Goal: Find specific page/section: Find specific page/section

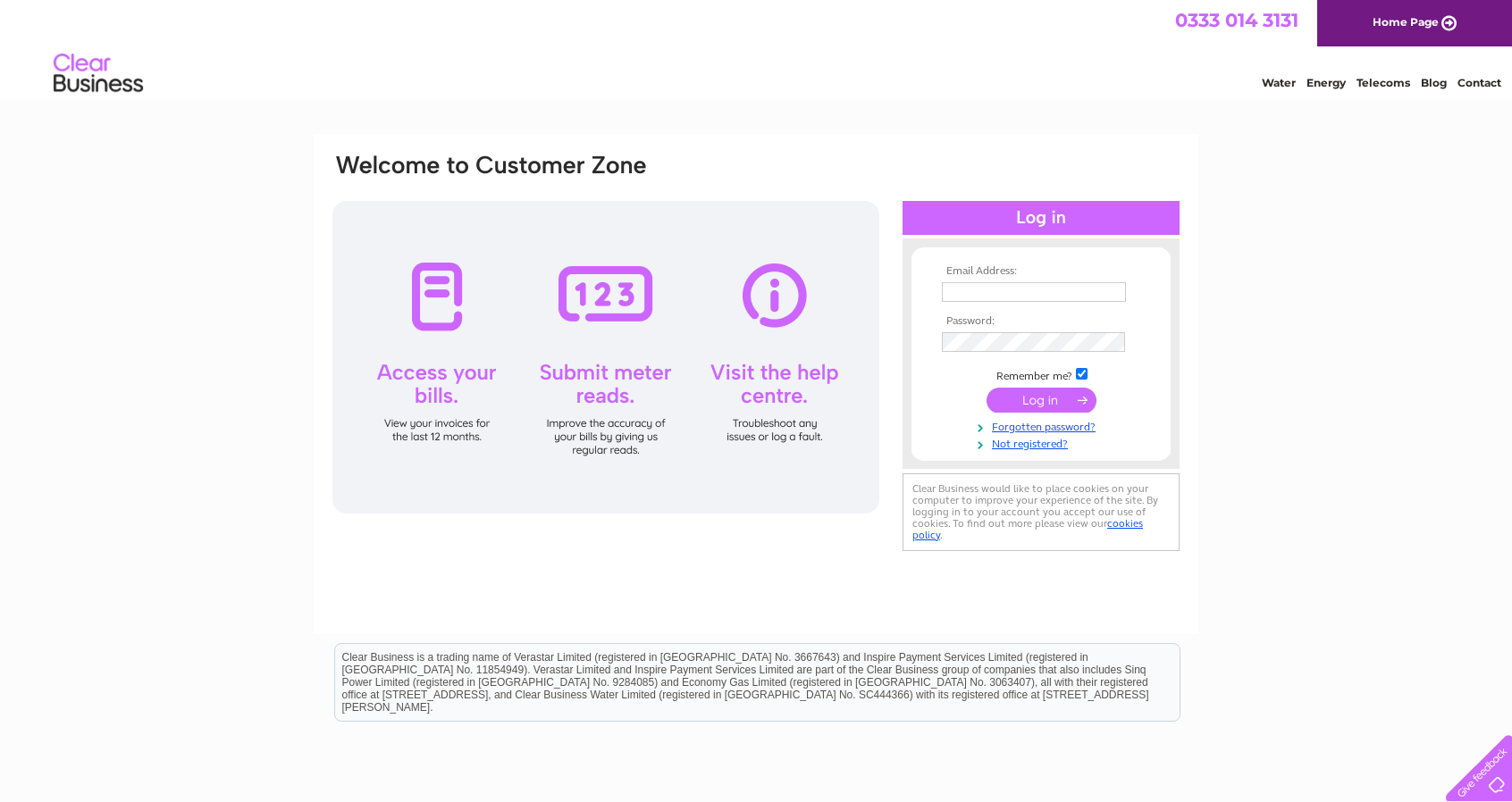
type input "[EMAIL_ADDRESS][PERSON_NAME][DOMAIN_NAME]"
click at [1035, 400] on input "submit" at bounding box center [1041, 400] width 110 height 25
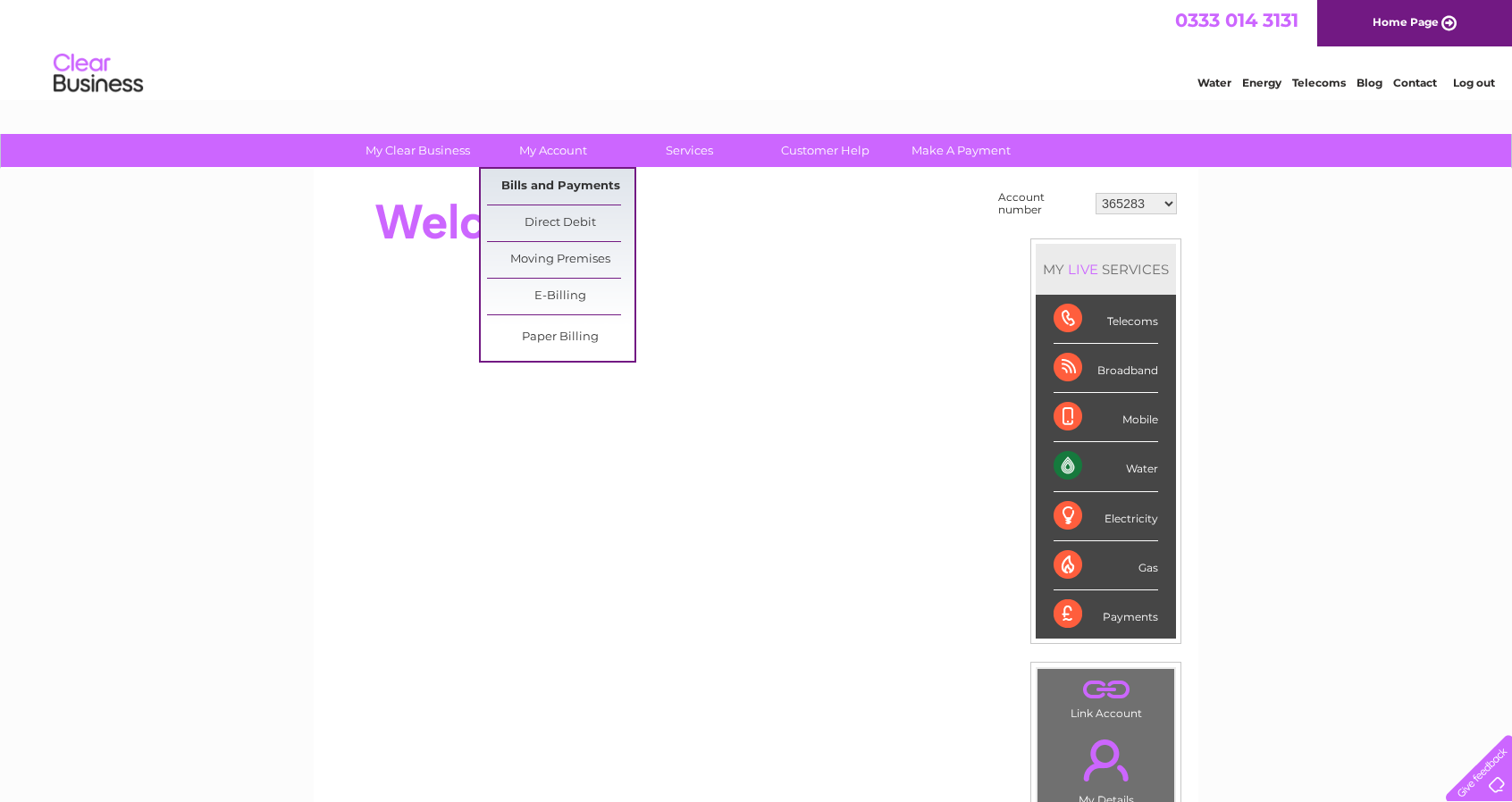
click at [545, 182] on link "Bills and Payments" at bounding box center [561, 186] width 147 height 36
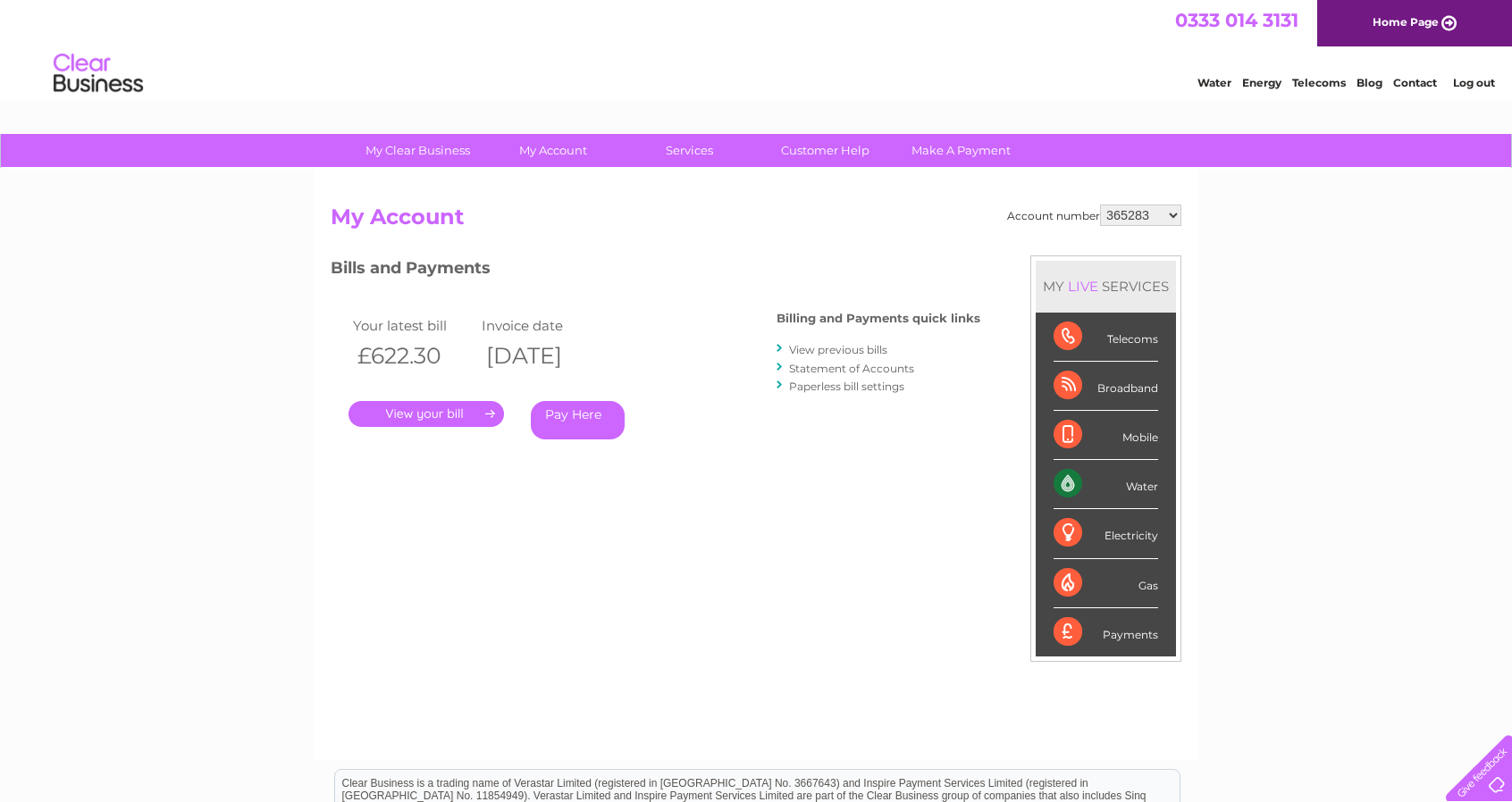
click at [485, 410] on link "." at bounding box center [426, 414] width 156 height 26
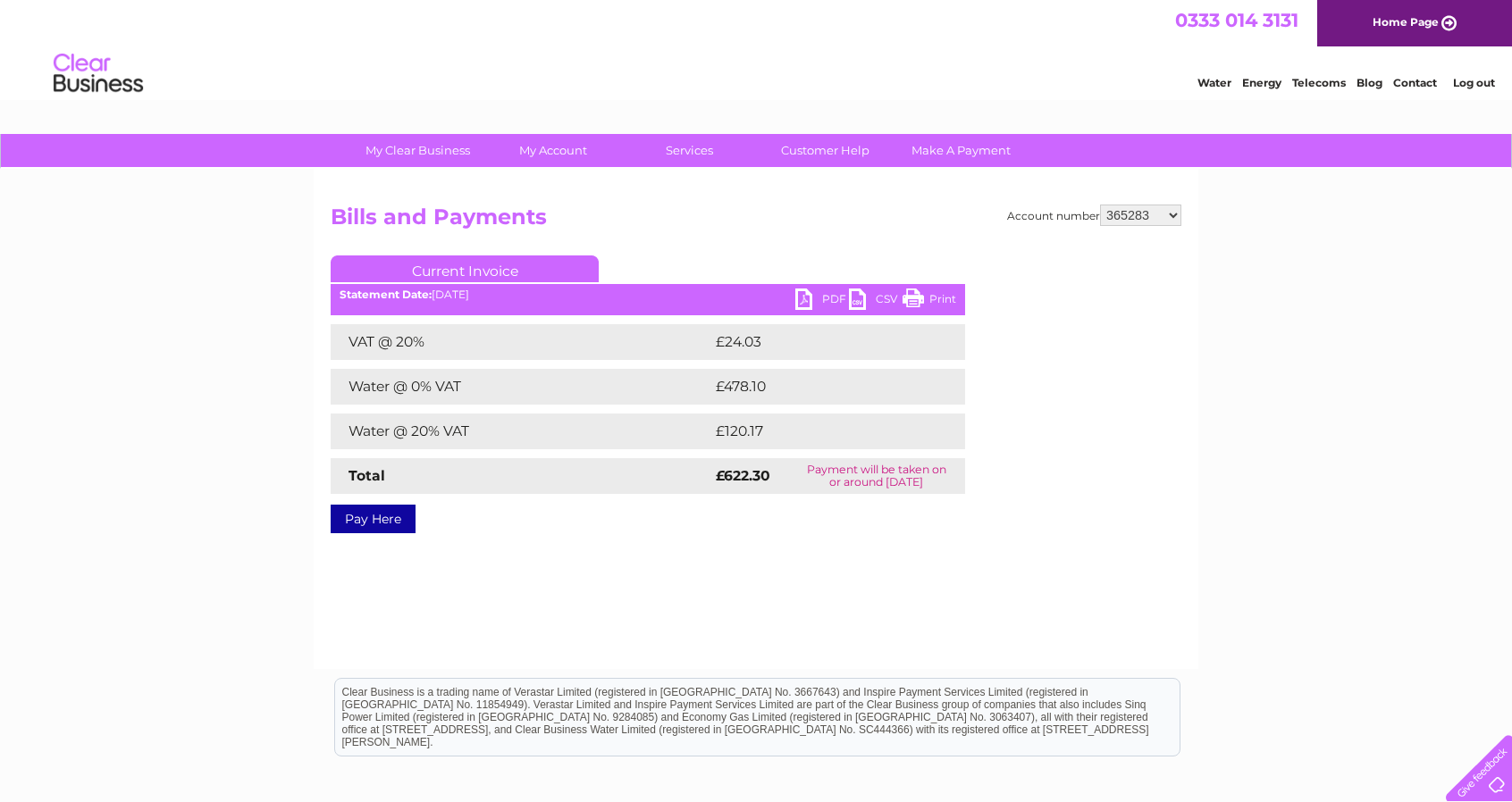
click at [820, 305] on link "PDF" at bounding box center [822, 301] width 53 height 26
click at [1170, 215] on select "365283 30321724 30322625" at bounding box center [1141, 215] width 81 height 22
select select "30321724"
click at [1101, 204] on select "365283 30321724 30322625" at bounding box center [1141, 215] width 81 height 22
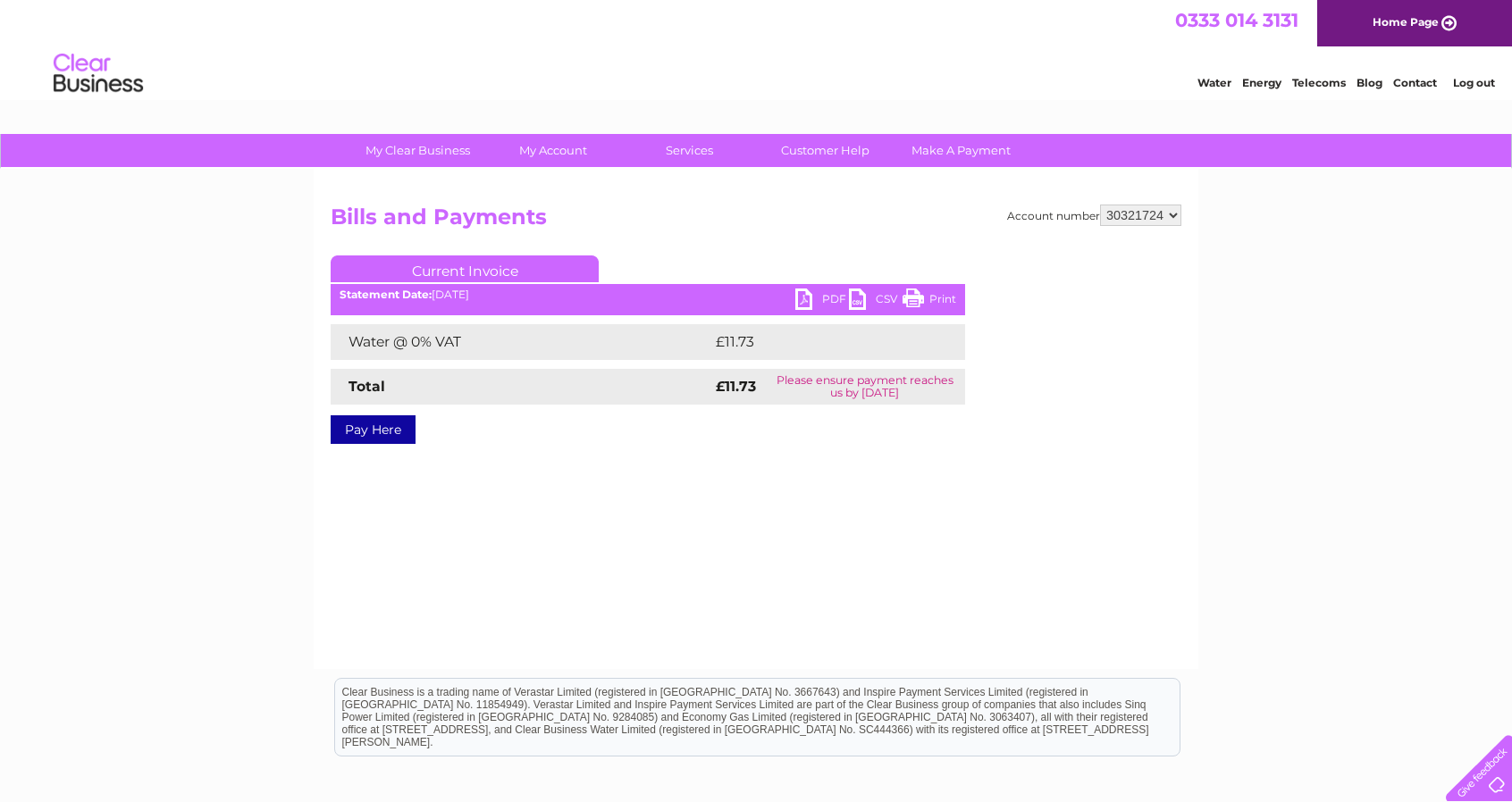
click at [1171, 216] on select "365283 30321724 30322625" at bounding box center [1141, 215] width 81 height 22
select select "30322625"
click at [1101, 204] on select "365283 30321724 30322625" at bounding box center [1141, 215] width 81 height 22
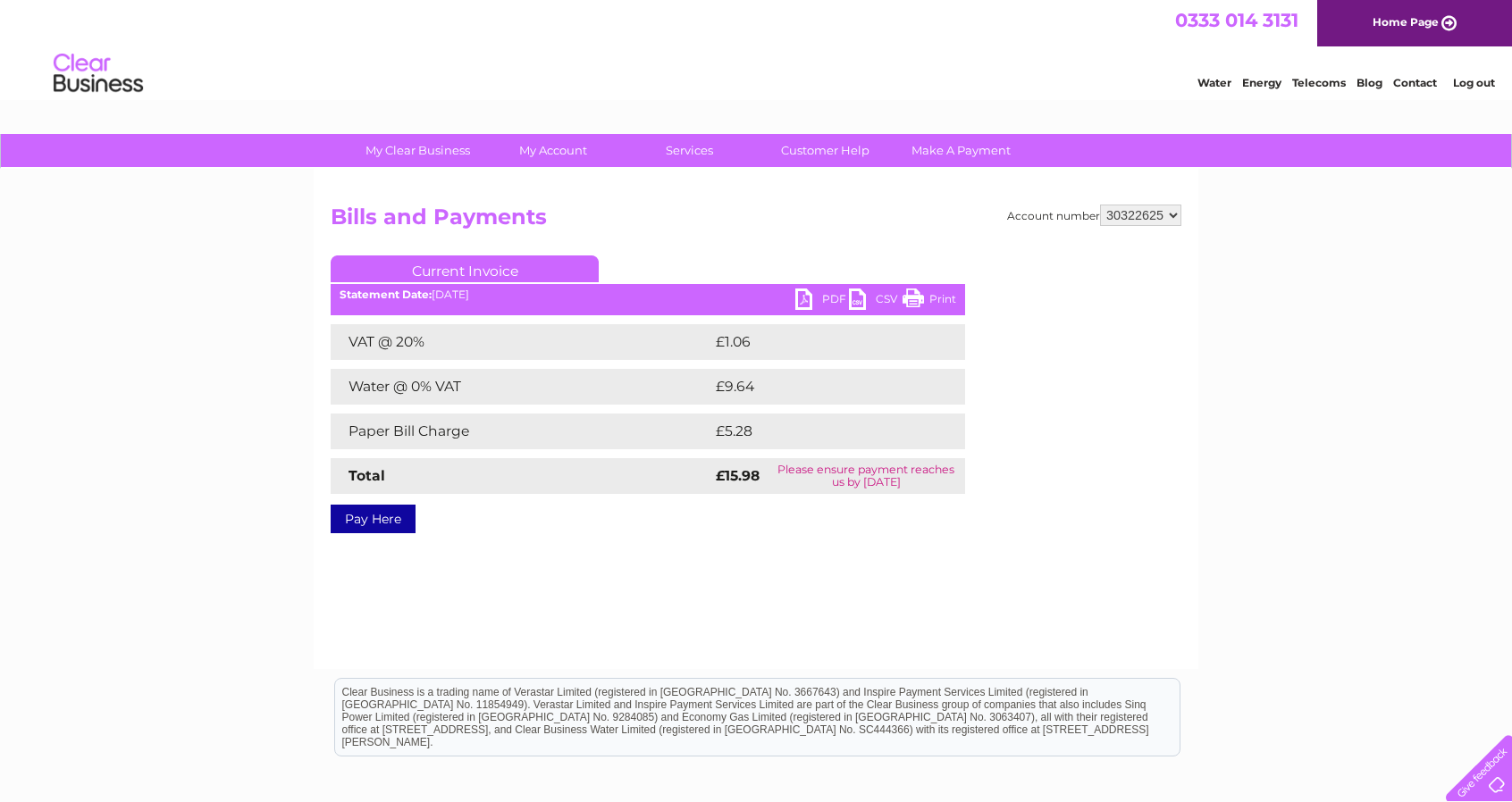
click at [1470, 85] on link "Log out" at bounding box center [1474, 83] width 42 height 14
